Goal: Task Accomplishment & Management: Manage account settings

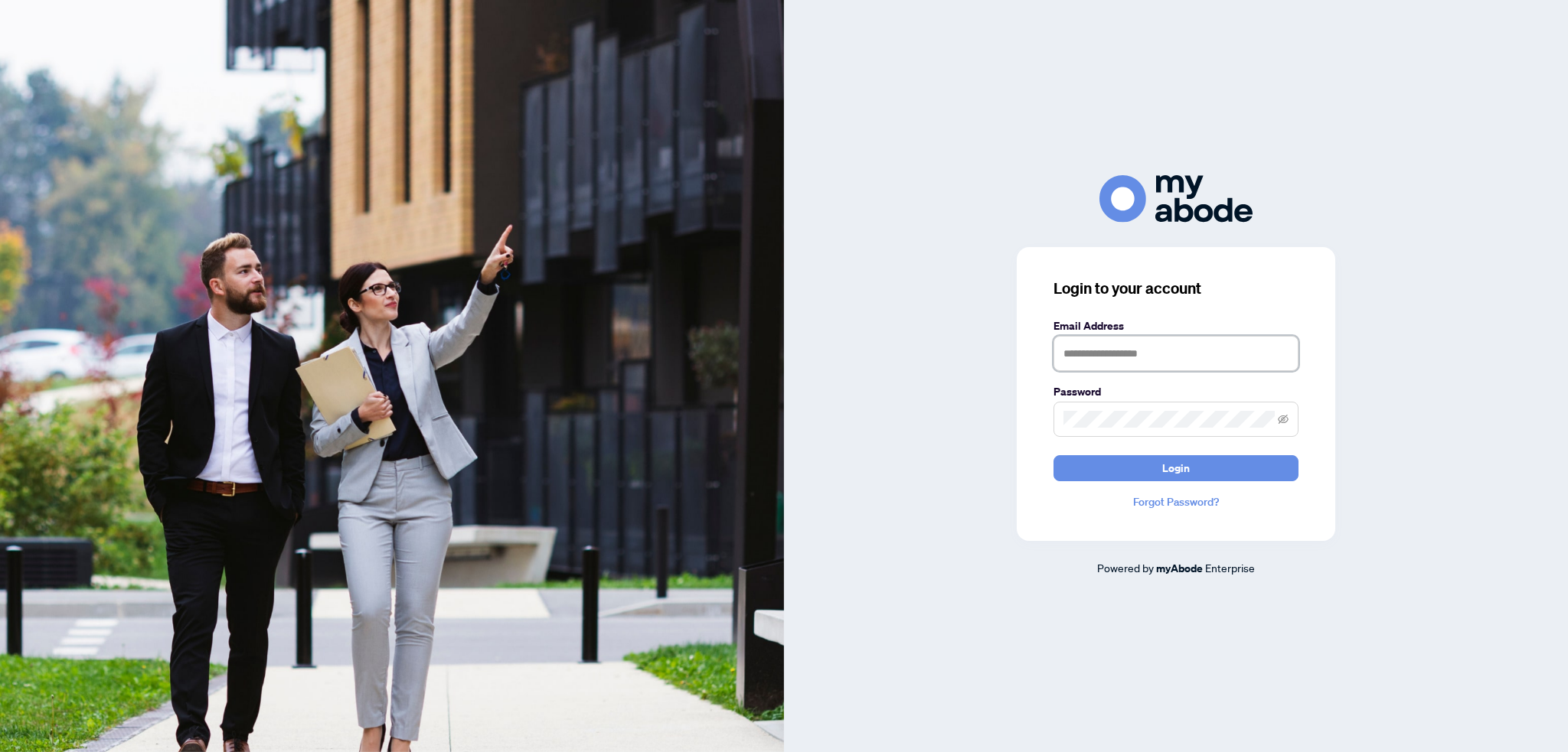
type input "**********"
drag, startPoint x: 1405, startPoint y: 0, endPoint x: 1161, endPoint y: 471, distance: 530.4
click at [1161, 471] on button "Login" at bounding box center [1176, 469] width 245 height 26
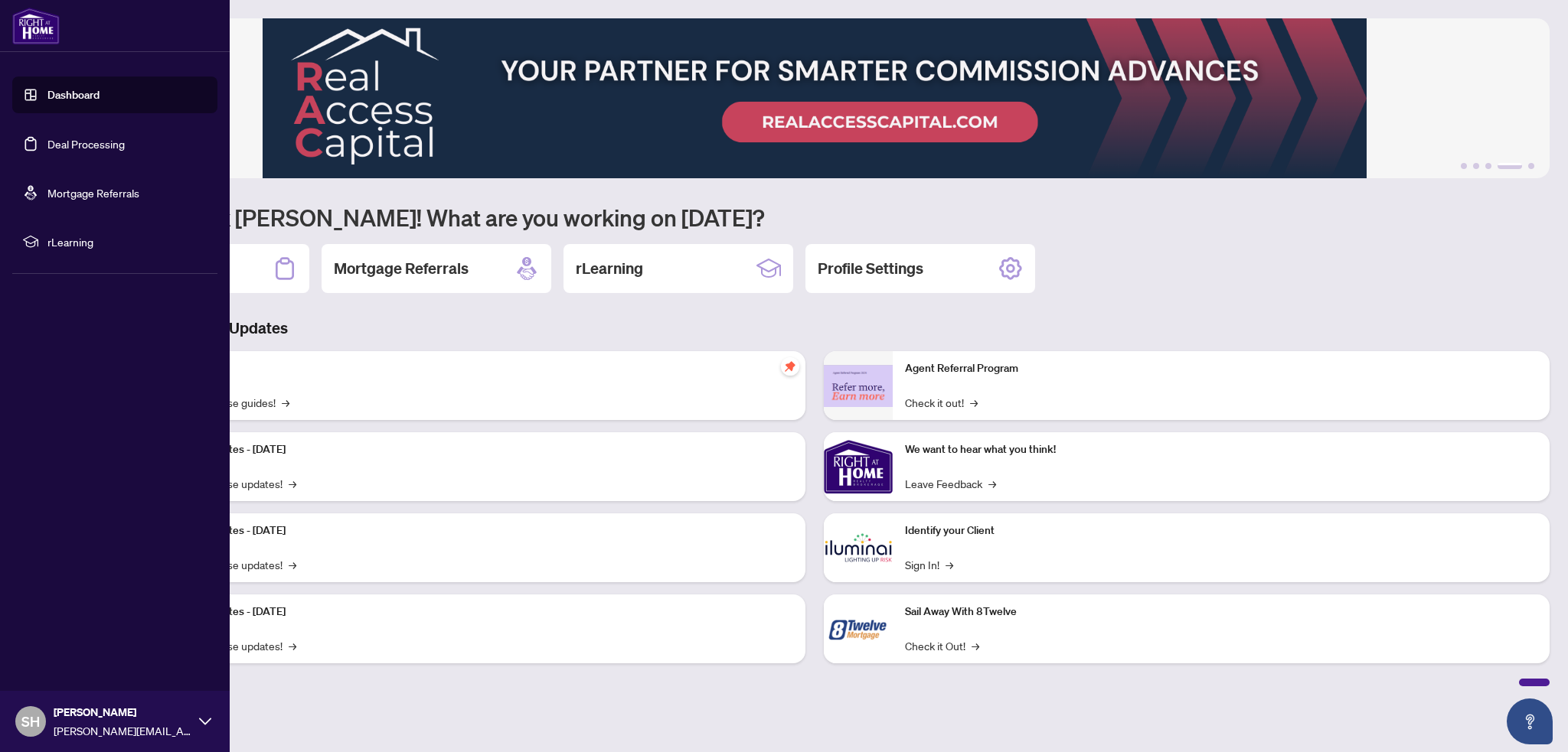
click at [6, 157] on ul "Dashboard Deal Processing Mortgage Referrals rLearning" at bounding box center [115, 168] width 230 height 208
click at [47, 139] on link "Deal Processing" at bounding box center [85, 144] width 77 height 14
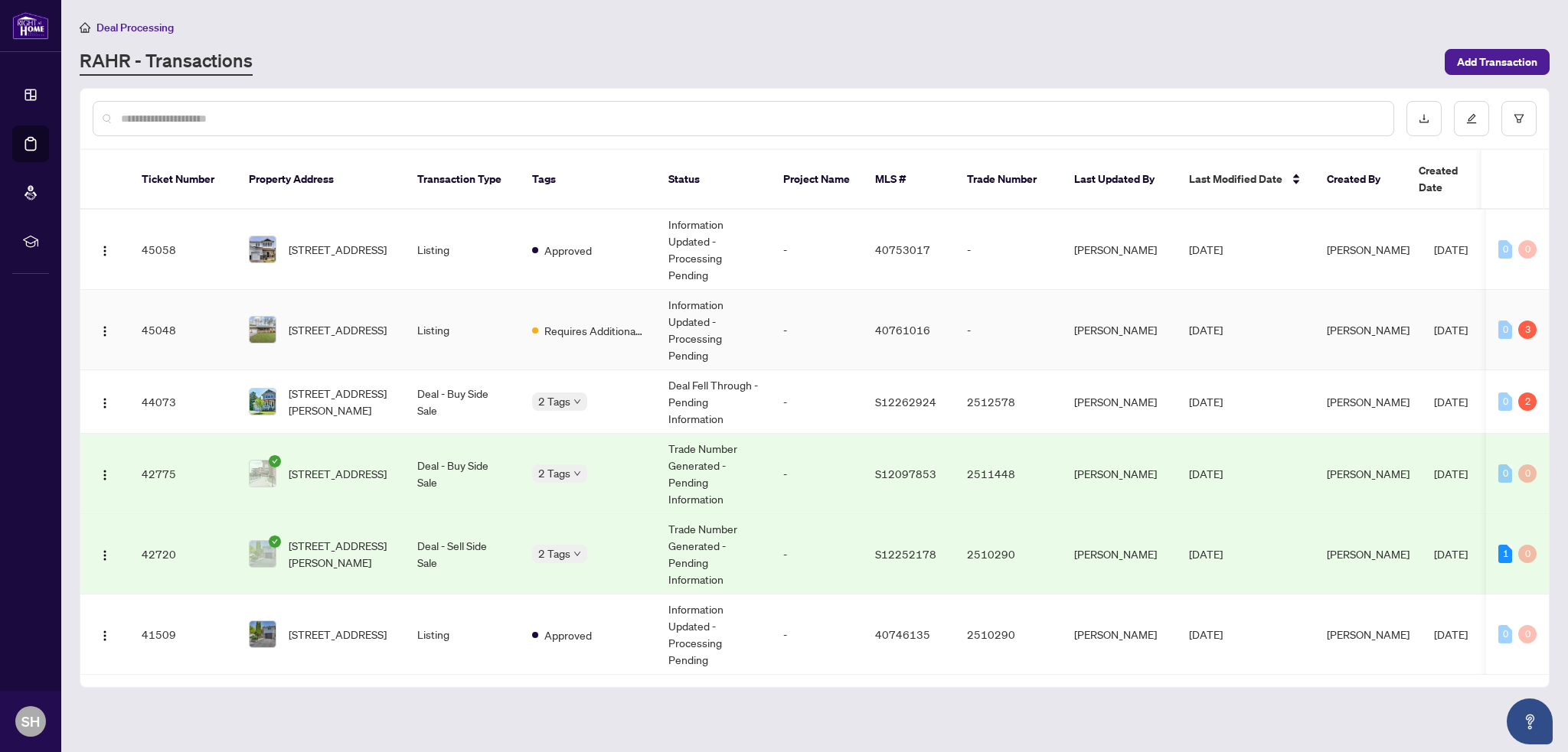
click at [366, 290] on td "6216 Sunnidale Tosorontio Townline, Glencairn, ON L0M 1K0, Canada" at bounding box center [320, 330] width 168 height 80
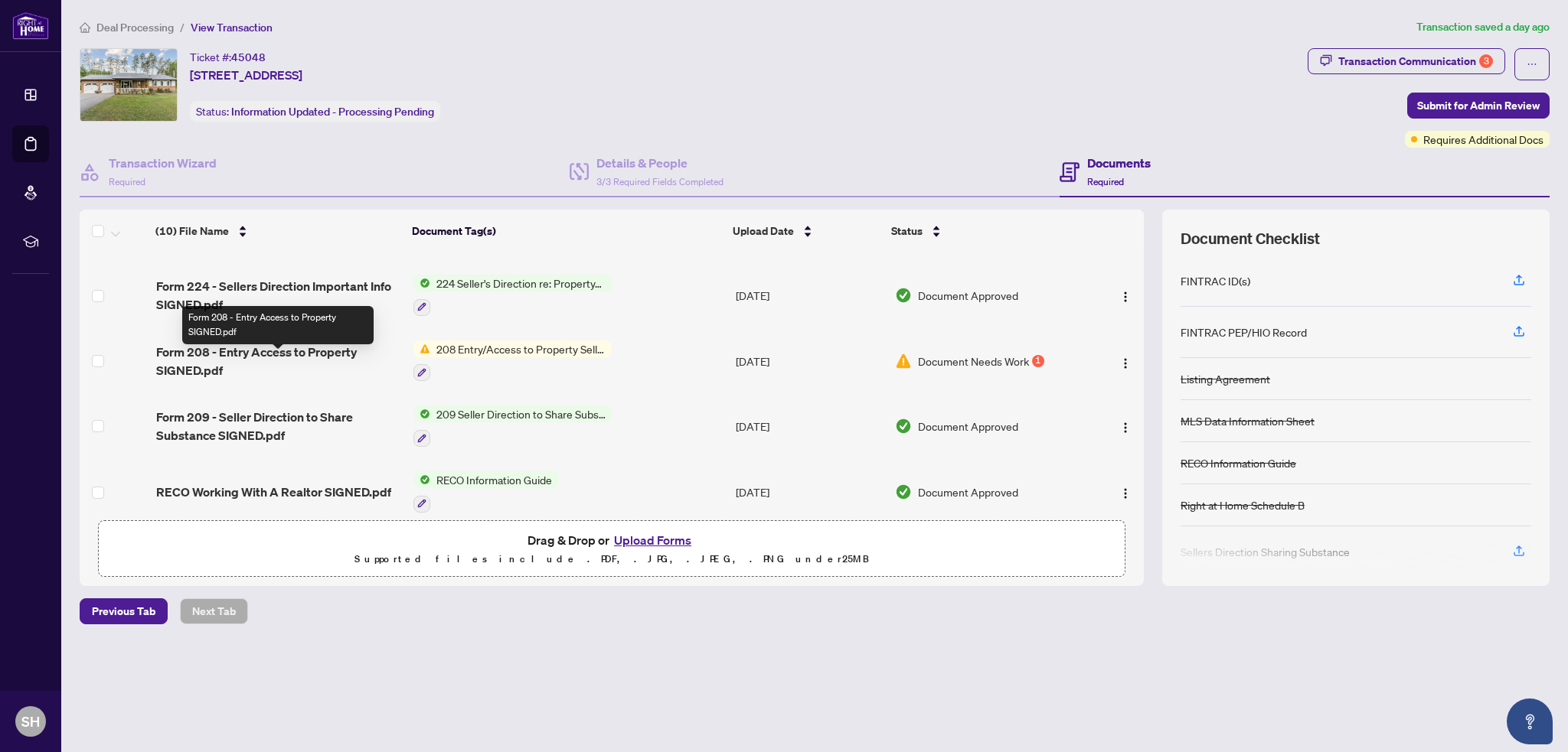
scroll to position [389, 0]
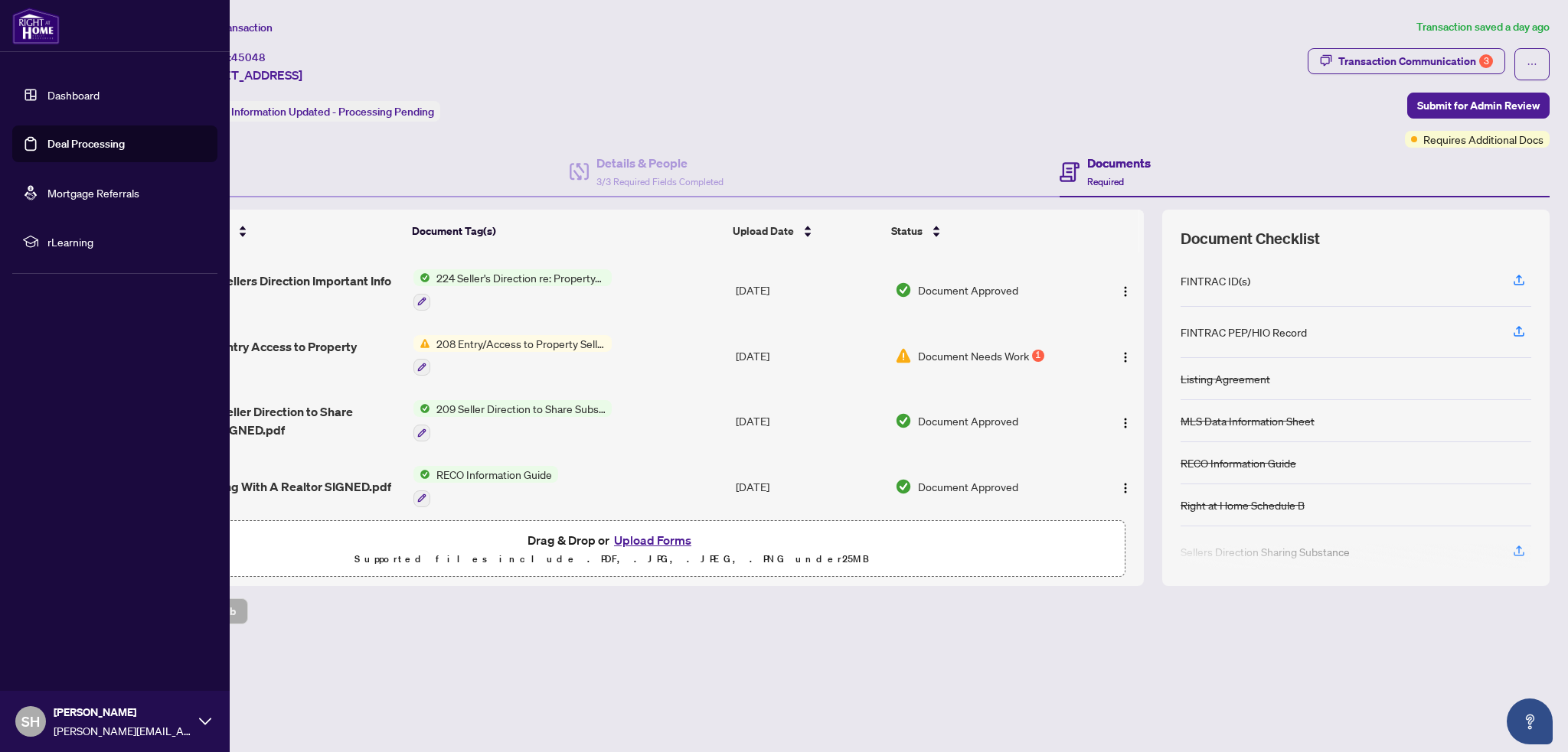
click at [86, 137] on link "Deal Processing" at bounding box center [85, 144] width 77 height 14
